Goal: Information Seeking & Learning: Learn about a topic

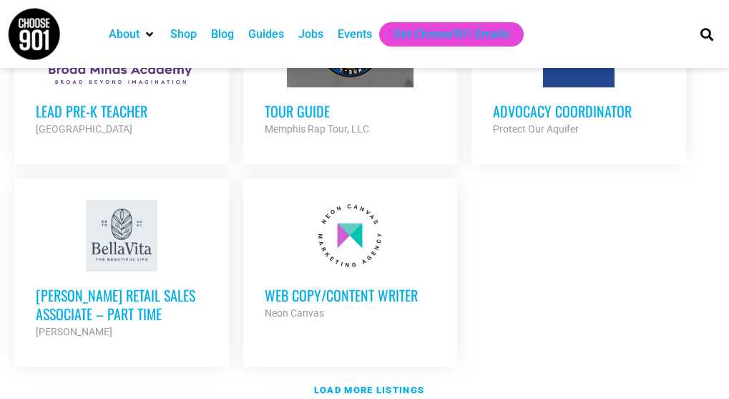
scroll to position [1646, 0]
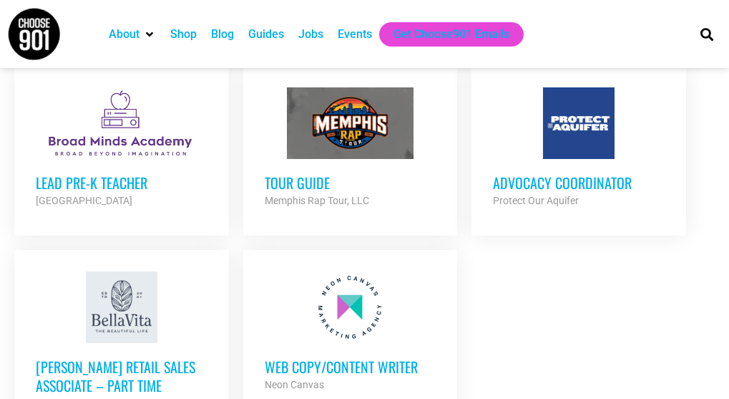
click at [583, 142] on div at bounding box center [579, 123] width 172 height 72
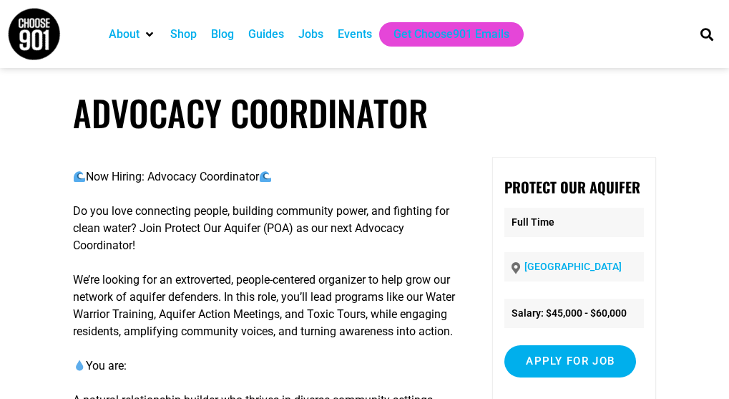
click at [314, 34] on div "Jobs" at bounding box center [310, 34] width 25 height 17
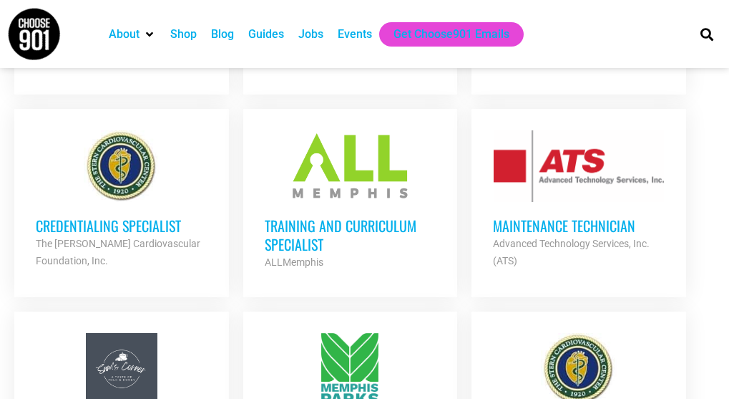
scroll to position [787, 0]
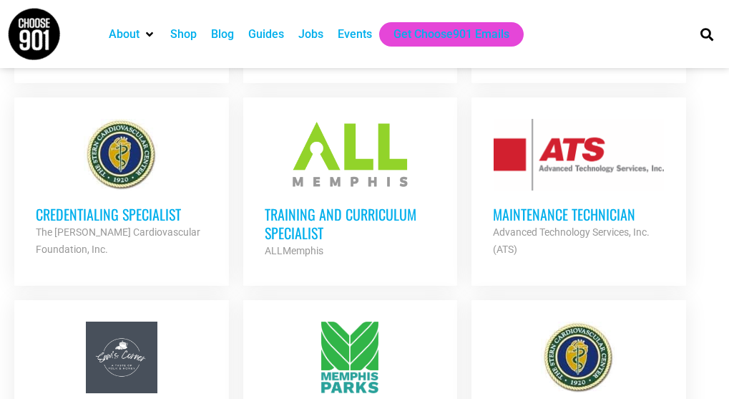
click at [311, 200] on div "Training and Curriculum Specialist ALLMemphis Partner Org" at bounding box center [351, 224] width 172 height 69
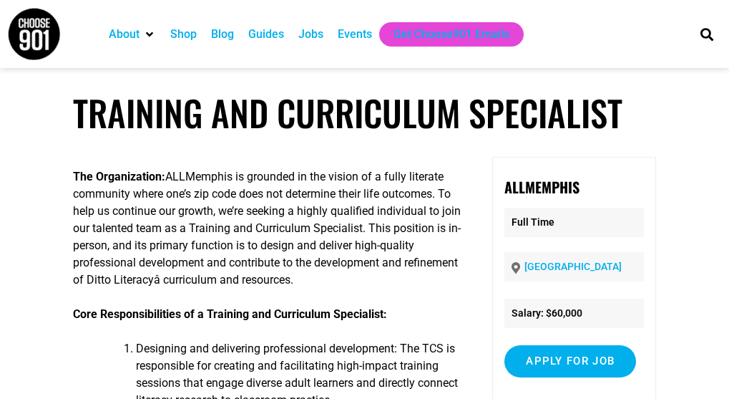
click at [315, 35] on div "Jobs" at bounding box center [310, 34] width 25 height 17
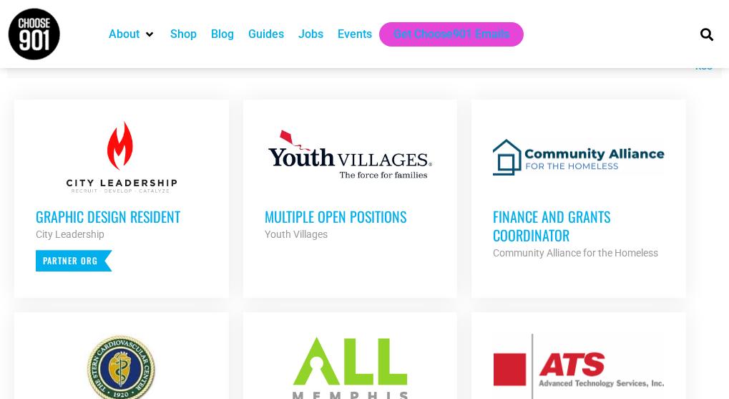
scroll to position [716, 0]
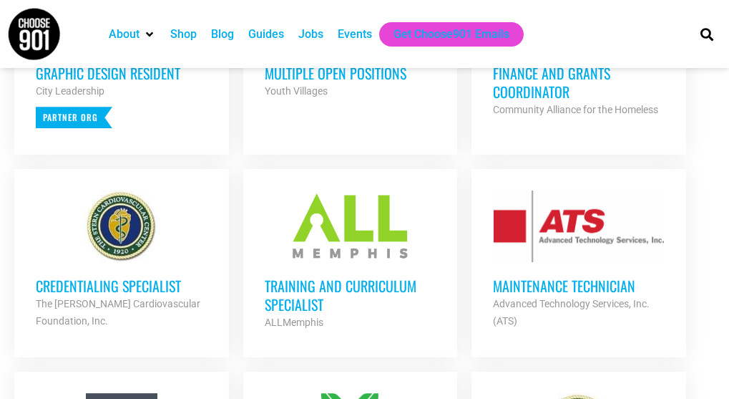
click at [112, 230] on div at bounding box center [122, 226] width 172 height 72
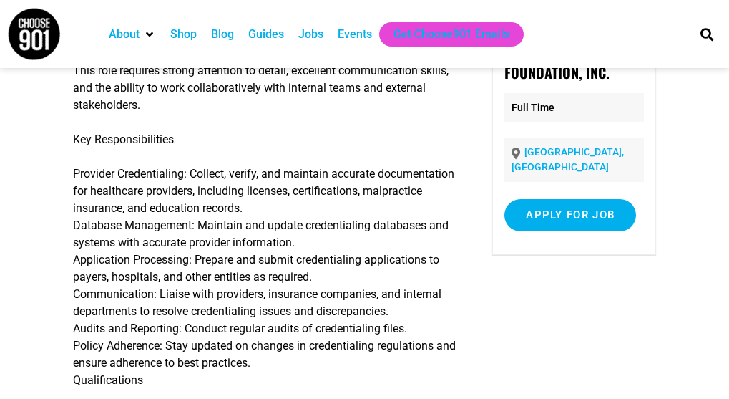
scroll to position [72, 0]
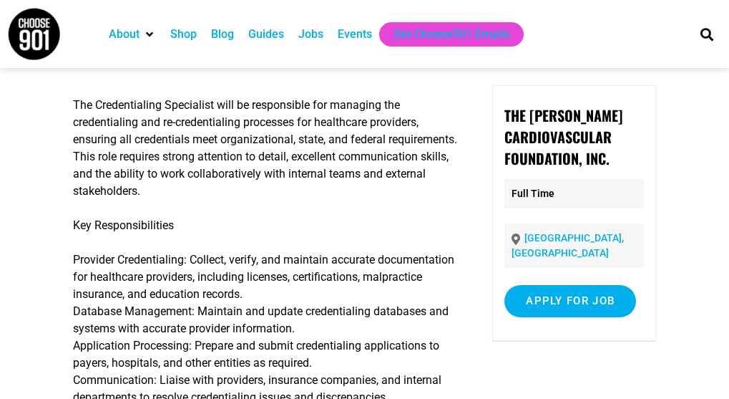
click at [310, 31] on div "Jobs" at bounding box center [310, 34] width 25 height 17
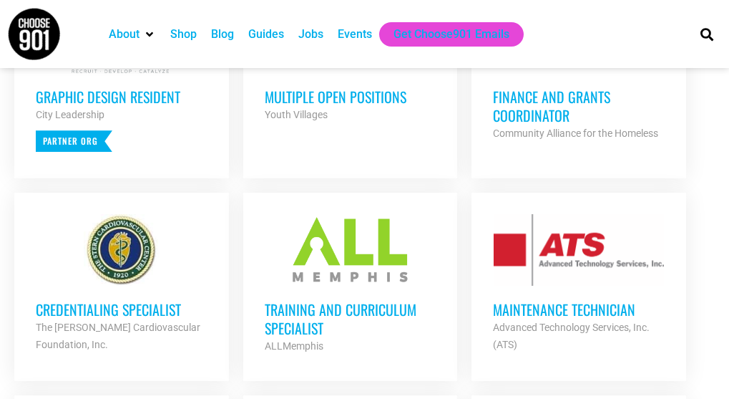
scroll to position [716, 0]
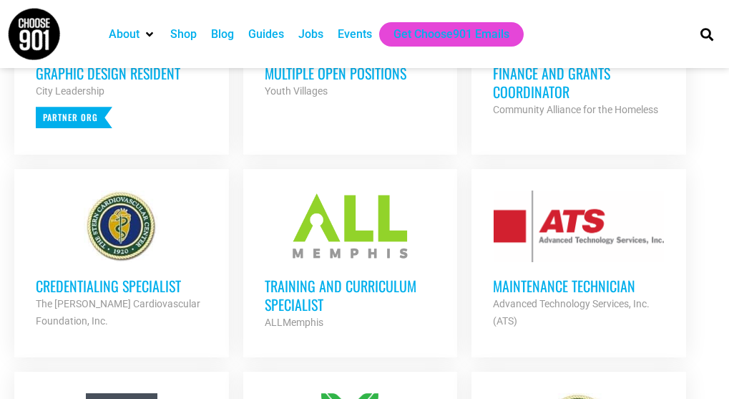
click at [581, 240] on div at bounding box center [579, 226] width 172 height 72
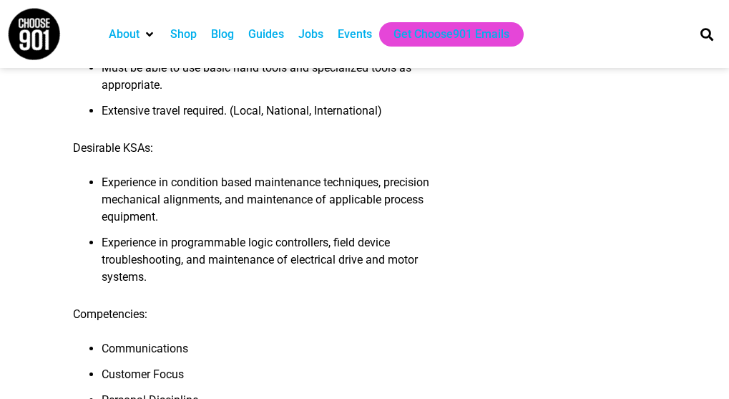
scroll to position [1145, 0]
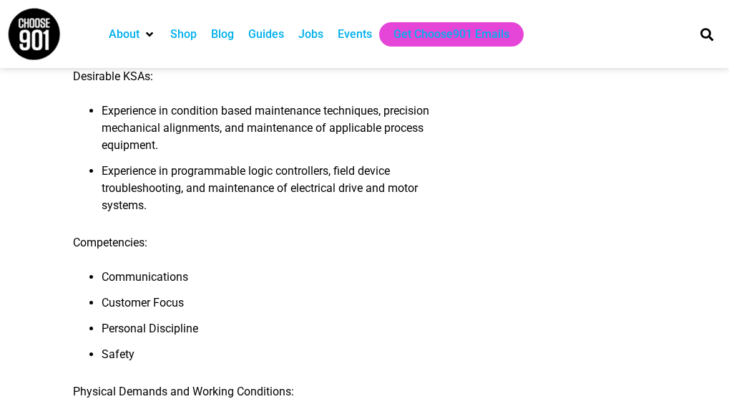
click at [315, 37] on div "Jobs" at bounding box center [310, 34] width 25 height 17
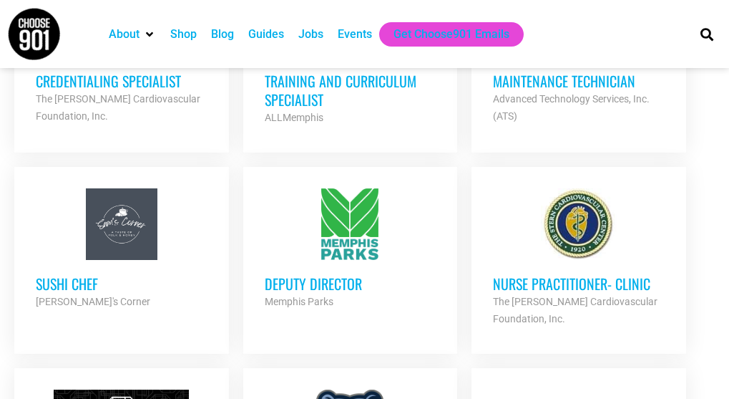
scroll to position [931, 0]
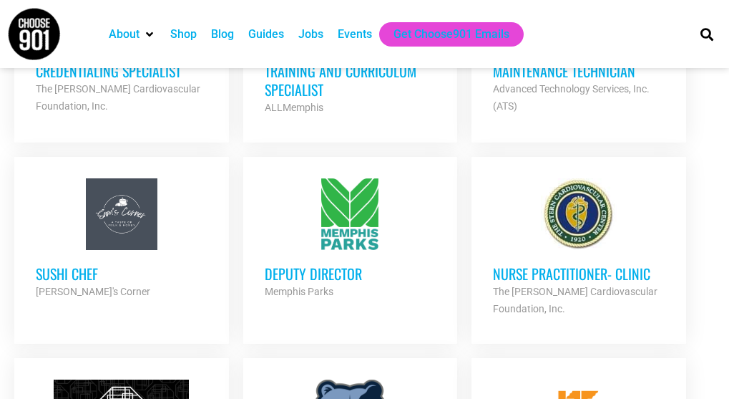
click at [357, 225] on div at bounding box center [351, 214] width 172 height 72
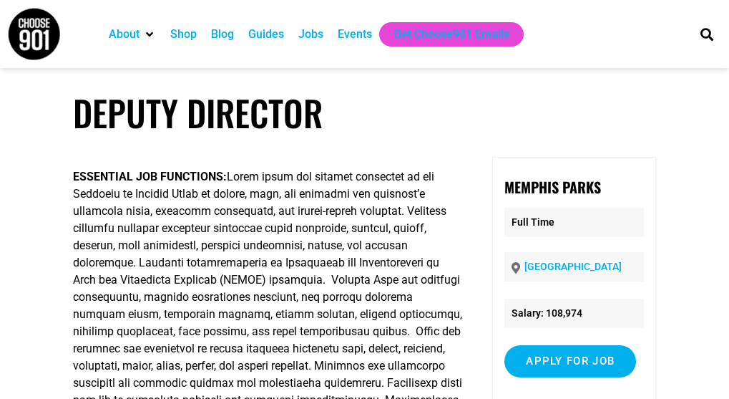
click at [309, 40] on div "Jobs" at bounding box center [310, 34] width 25 height 17
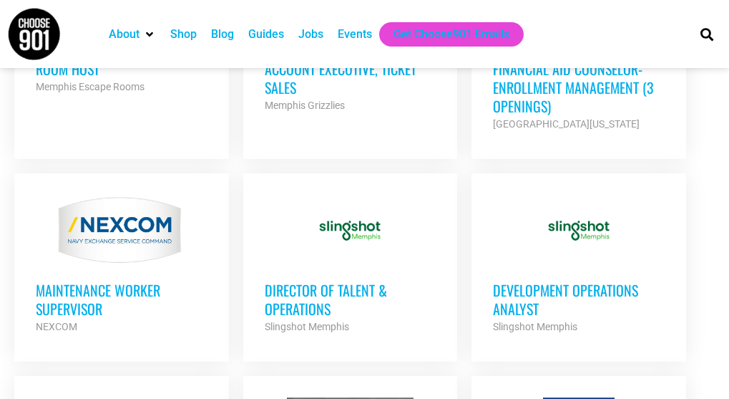
scroll to position [1432, 0]
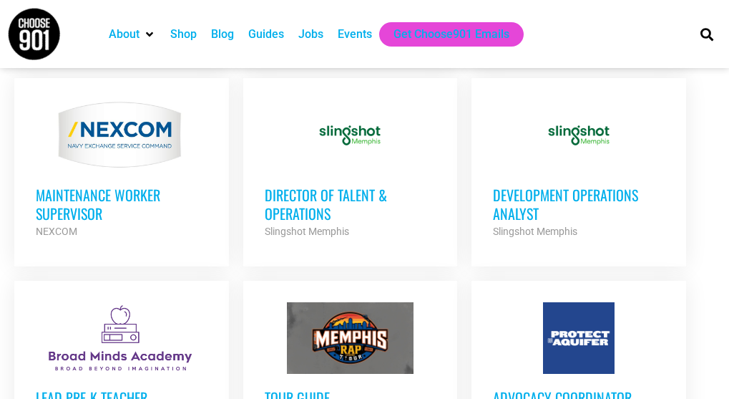
click at [320, 203] on h3 "Director of Talent & Operations" at bounding box center [351, 203] width 172 height 37
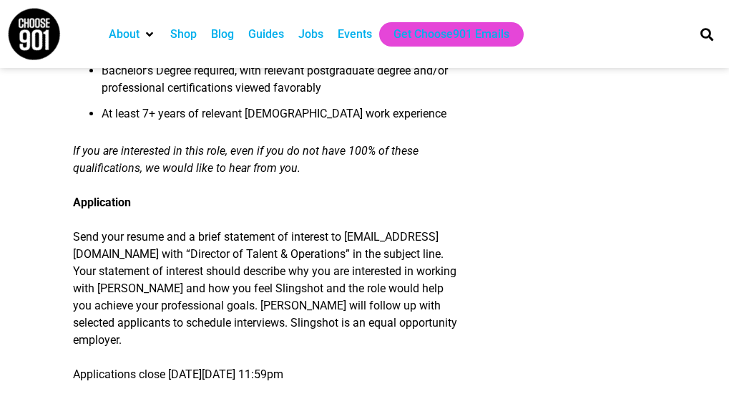
scroll to position [1789, 0]
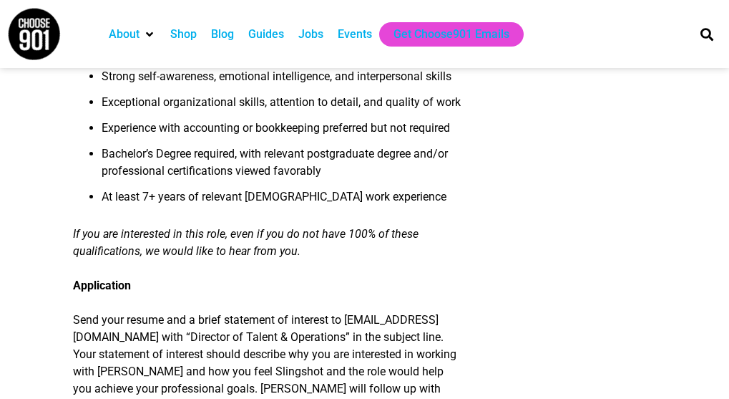
click at [311, 37] on div "Jobs" at bounding box center [310, 34] width 25 height 17
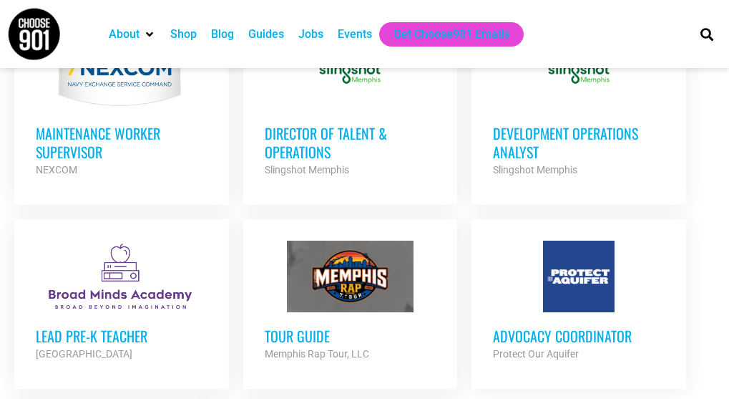
scroll to position [1503, 0]
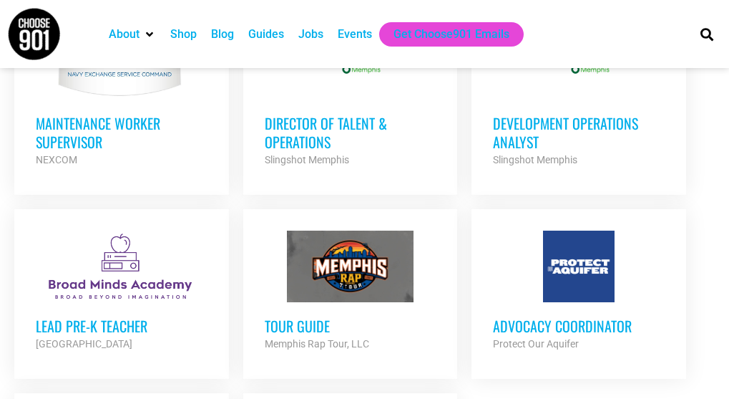
click at [555, 145] on h3 "Development Operations Analyst" at bounding box center [579, 132] width 172 height 37
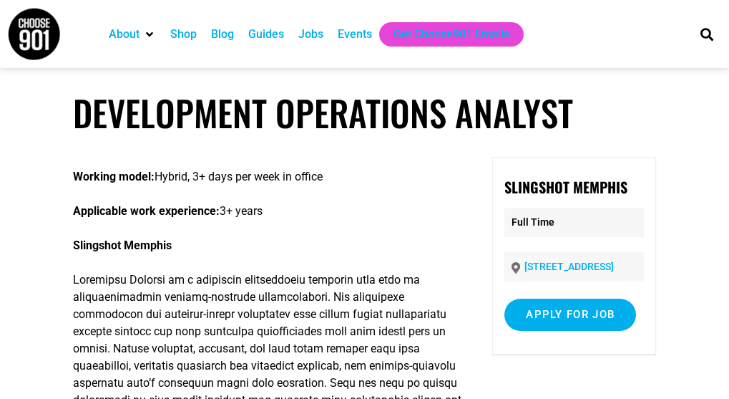
click at [311, 30] on div "Jobs" at bounding box center [310, 34] width 25 height 17
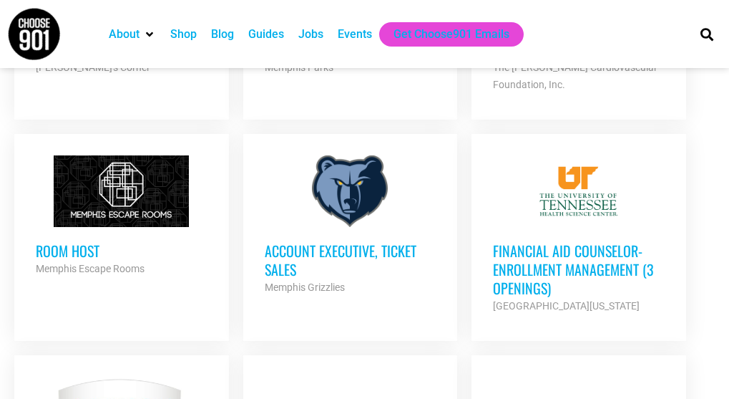
scroll to position [1074, 0]
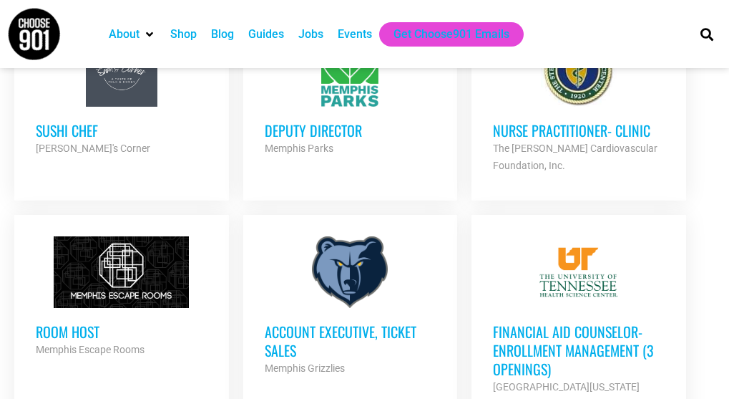
click at [565, 312] on div "Financial Aid Counselor-Enrollment Management (3 Openings) University of Tennes…" at bounding box center [579, 351] width 172 height 87
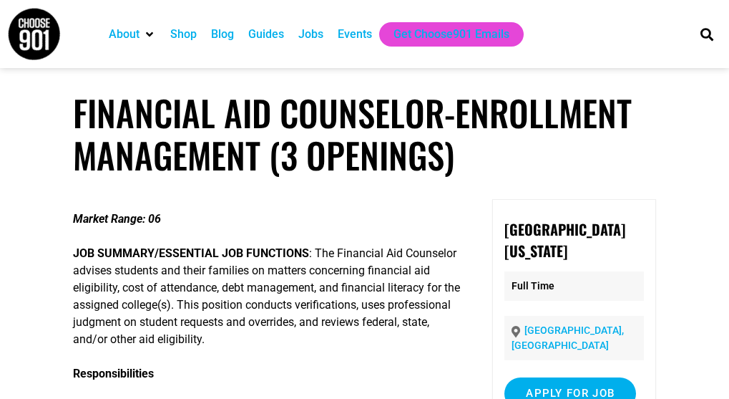
click at [316, 32] on div "Jobs" at bounding box center [310, 34] width 25 height 17
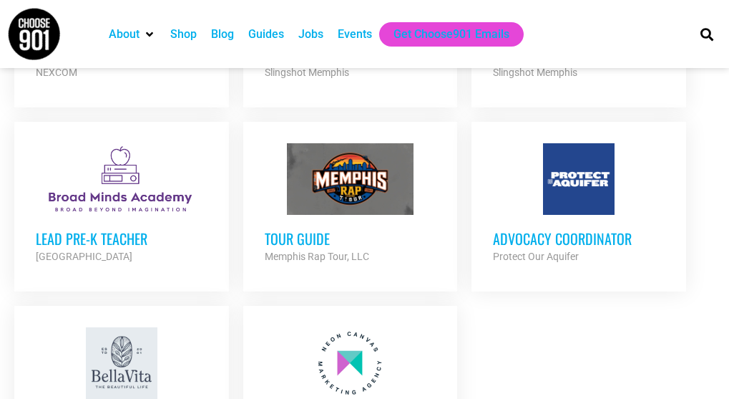
scroll to position [1575, 0]
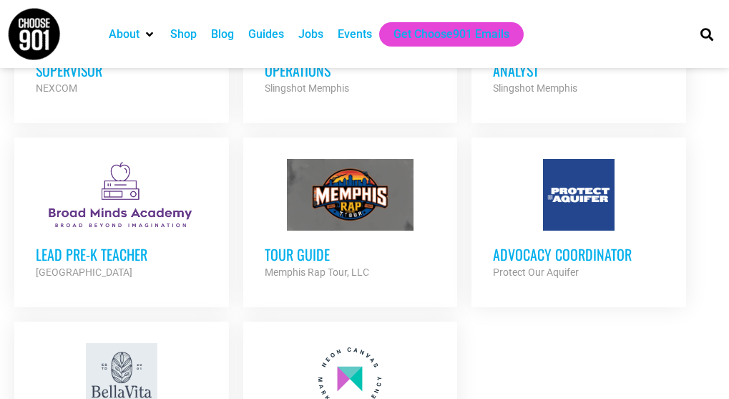
click at [166, 230] on div at bounding box center [122, 195] width 172 height 72
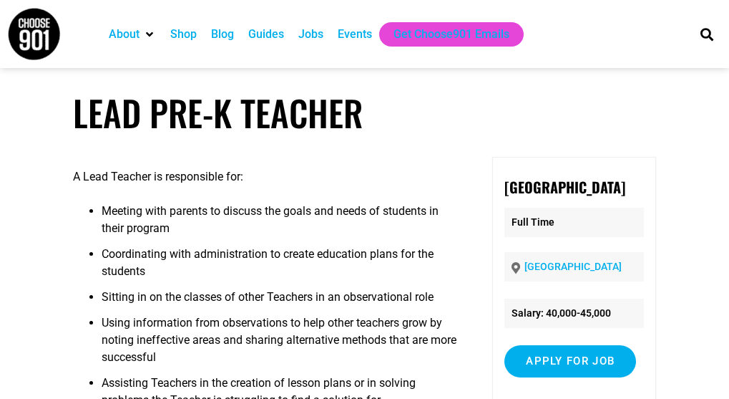
click at [306, 32] on div "Jobs" at bounding box center [310, 34] width 25 height 17
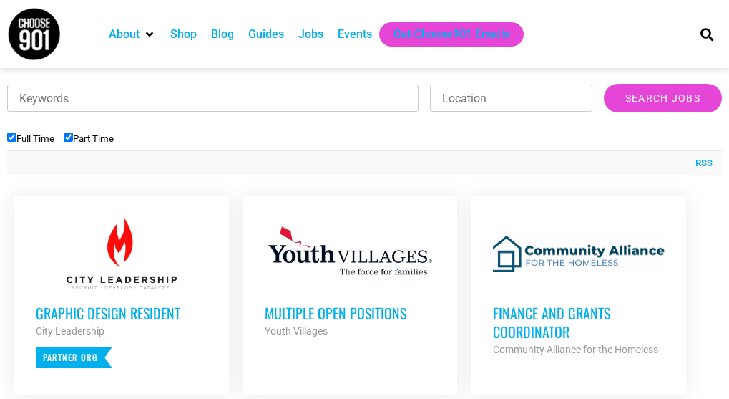
scroll to position [501, 0]
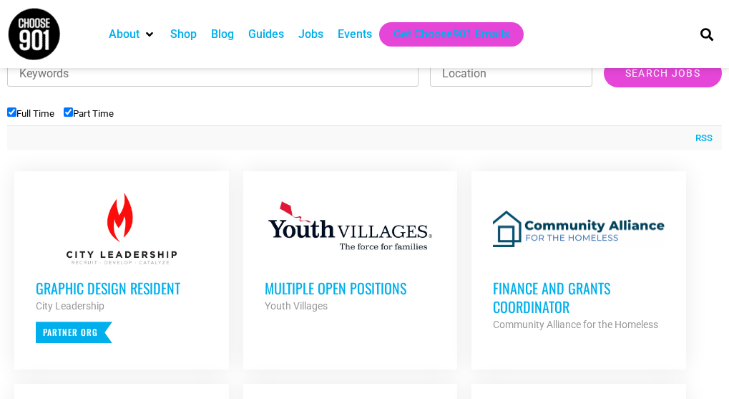
click at [316, 281] on h3 "Multiple Open Positions" at bounding box center [351, 287] width 172 height 19
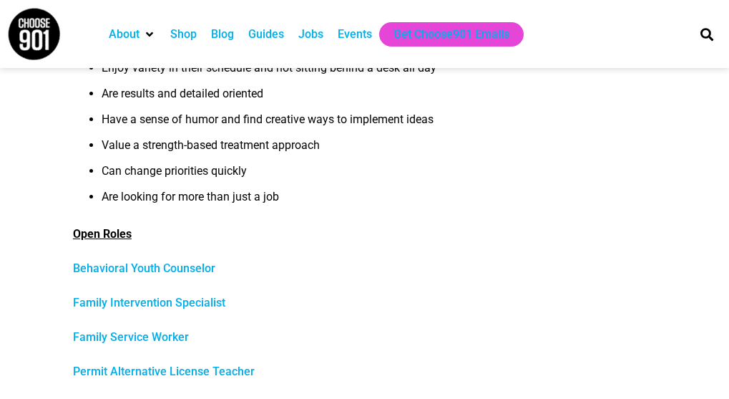
scroll to position [644, 0]
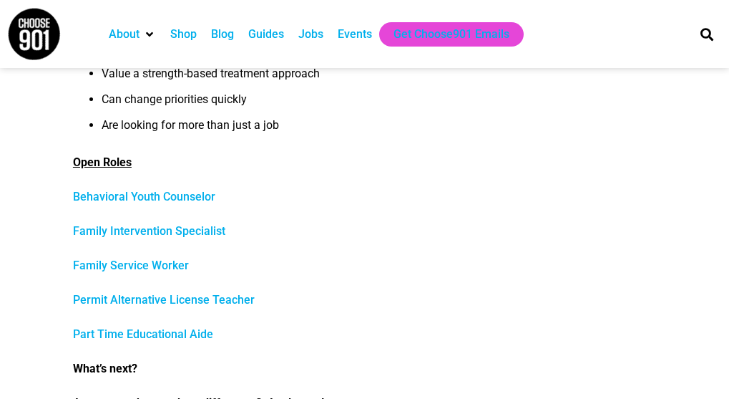
click at [226, 299] on link "Permit Alternative License Teacher" at bounding box center [164, 300] width 182 height 14
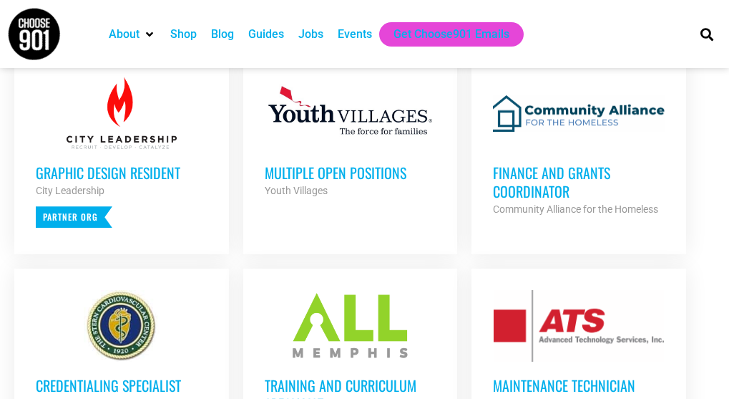
scroll to position [644, 0]
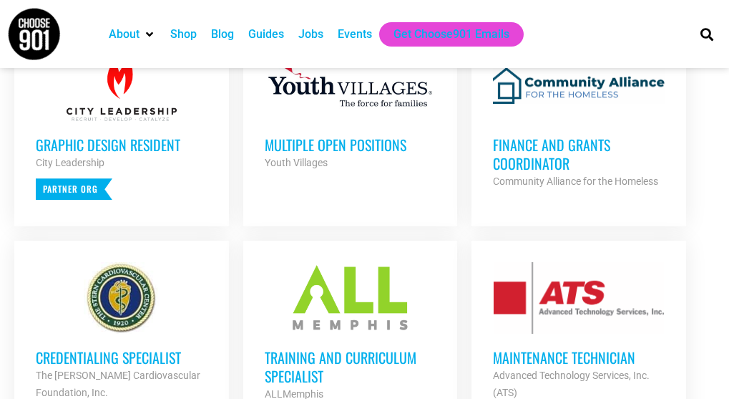
click at [542, 180] on strong "Community Alliance for the Homeless" at bounding box center [575, 180] width 165 height 11
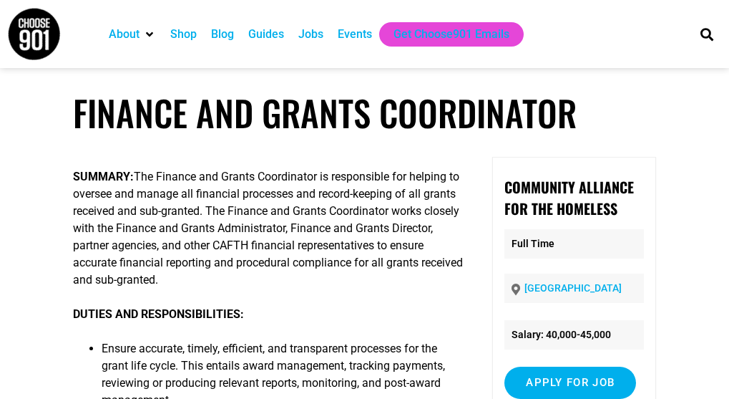
click at [316, 36] on div "Jobs" at bounding box center [310, 34] width 25 height 17
